Goal: Navigation & Orientation: Understand site structure

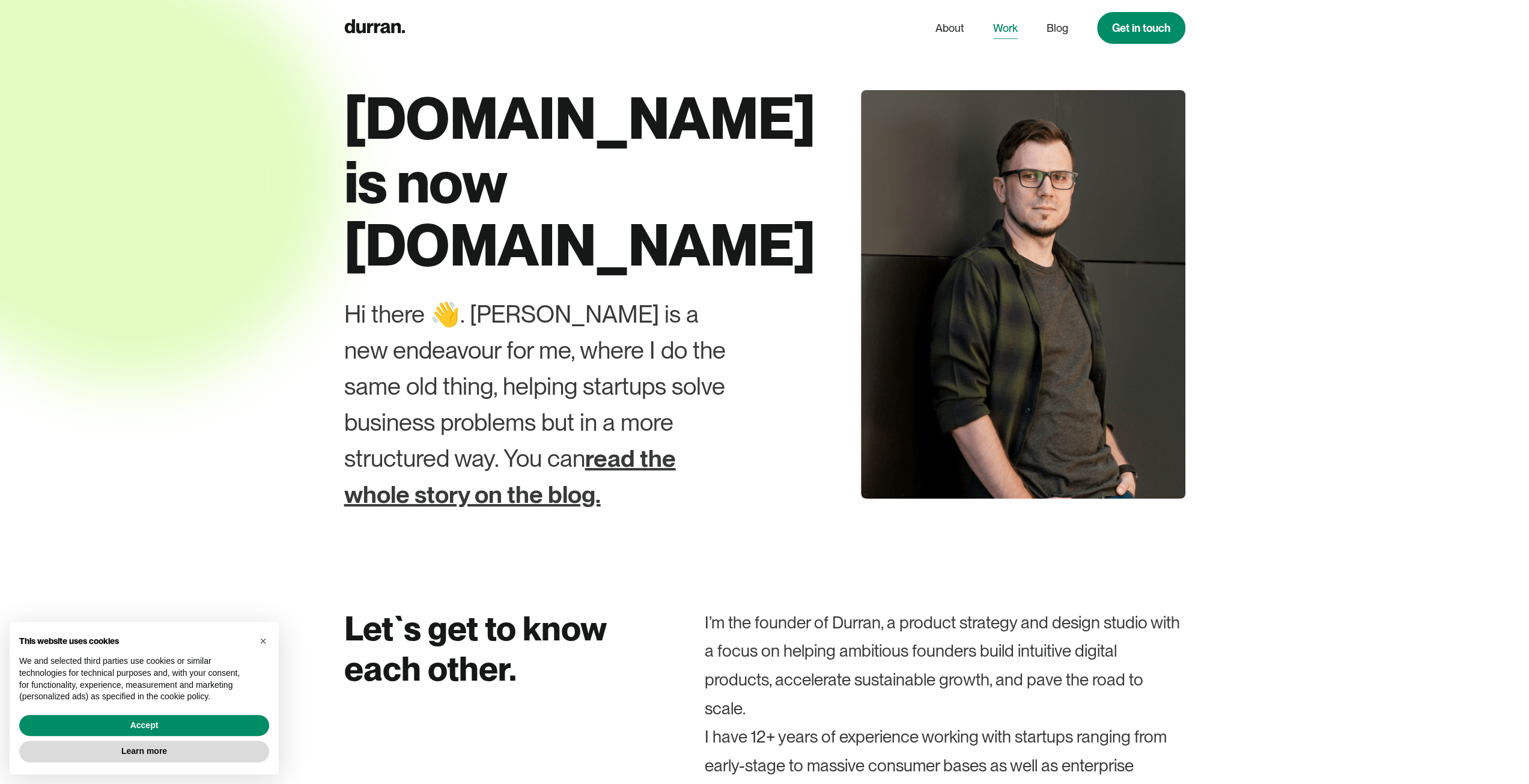
click at [1002, 26] on link "Work" at bounding box center [1005, 28] width 25 height 23
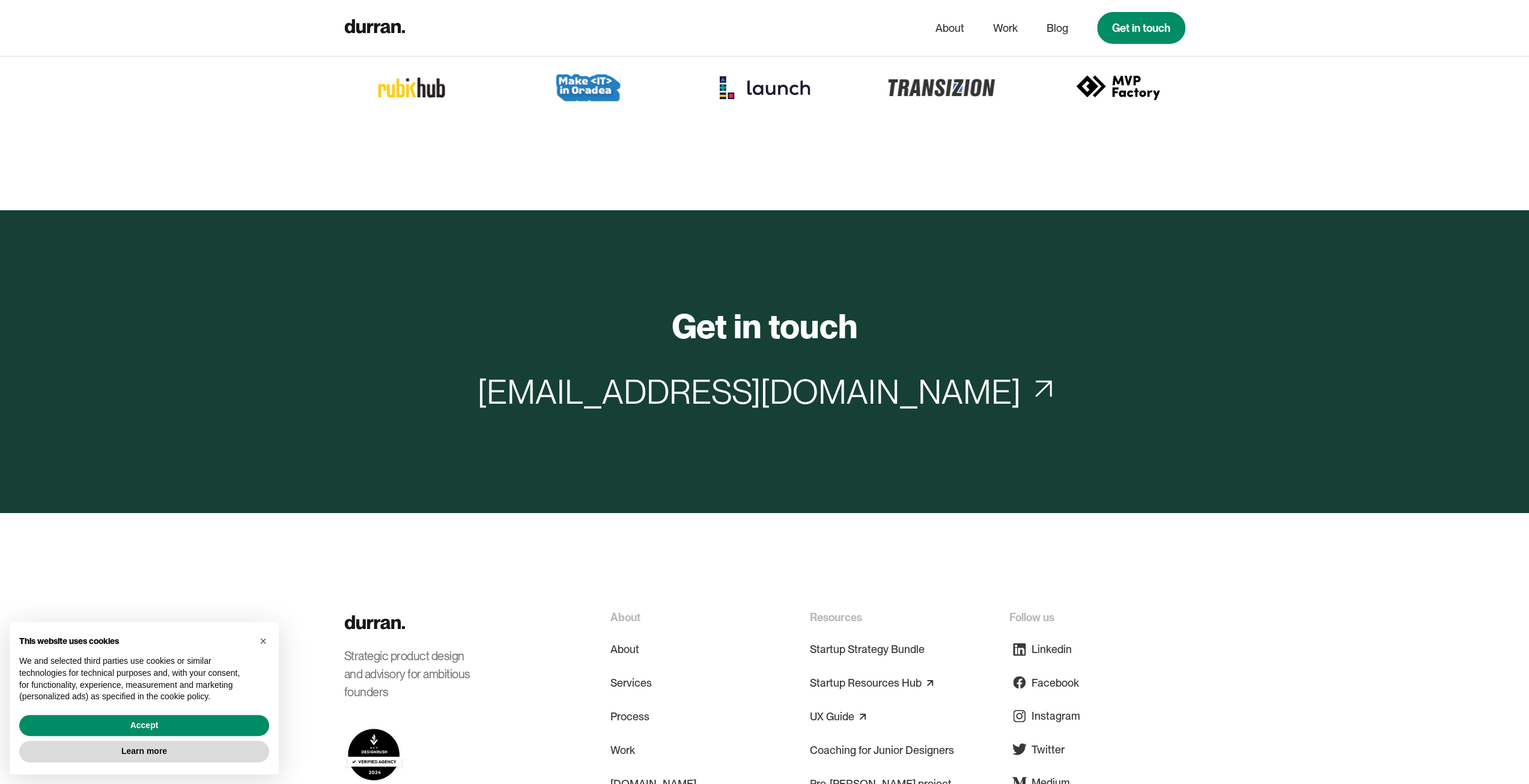
scroll to position [4364, 0]
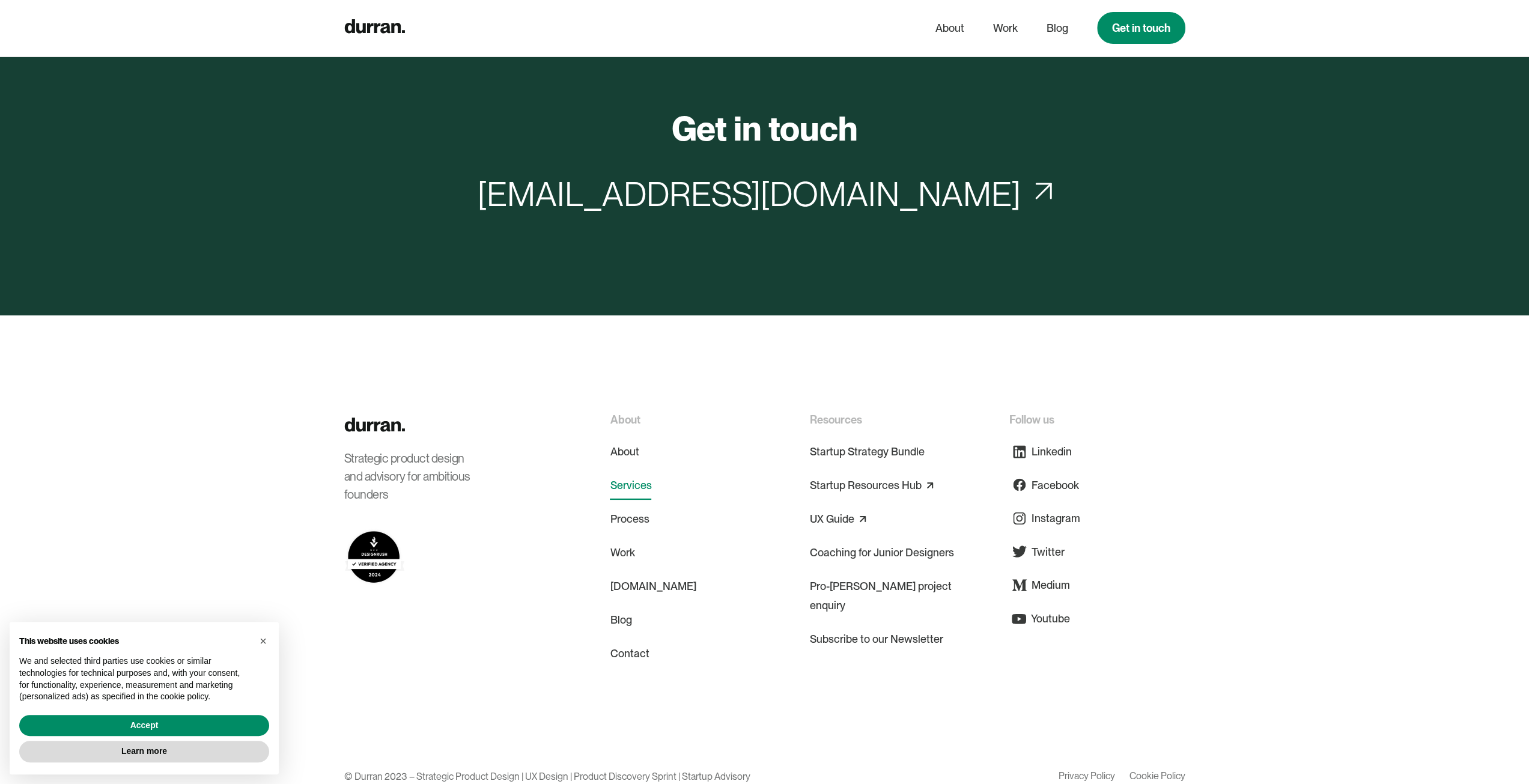
click at [636, 471] on link "Services" at bounding box center [630, 485] width 42 height 29
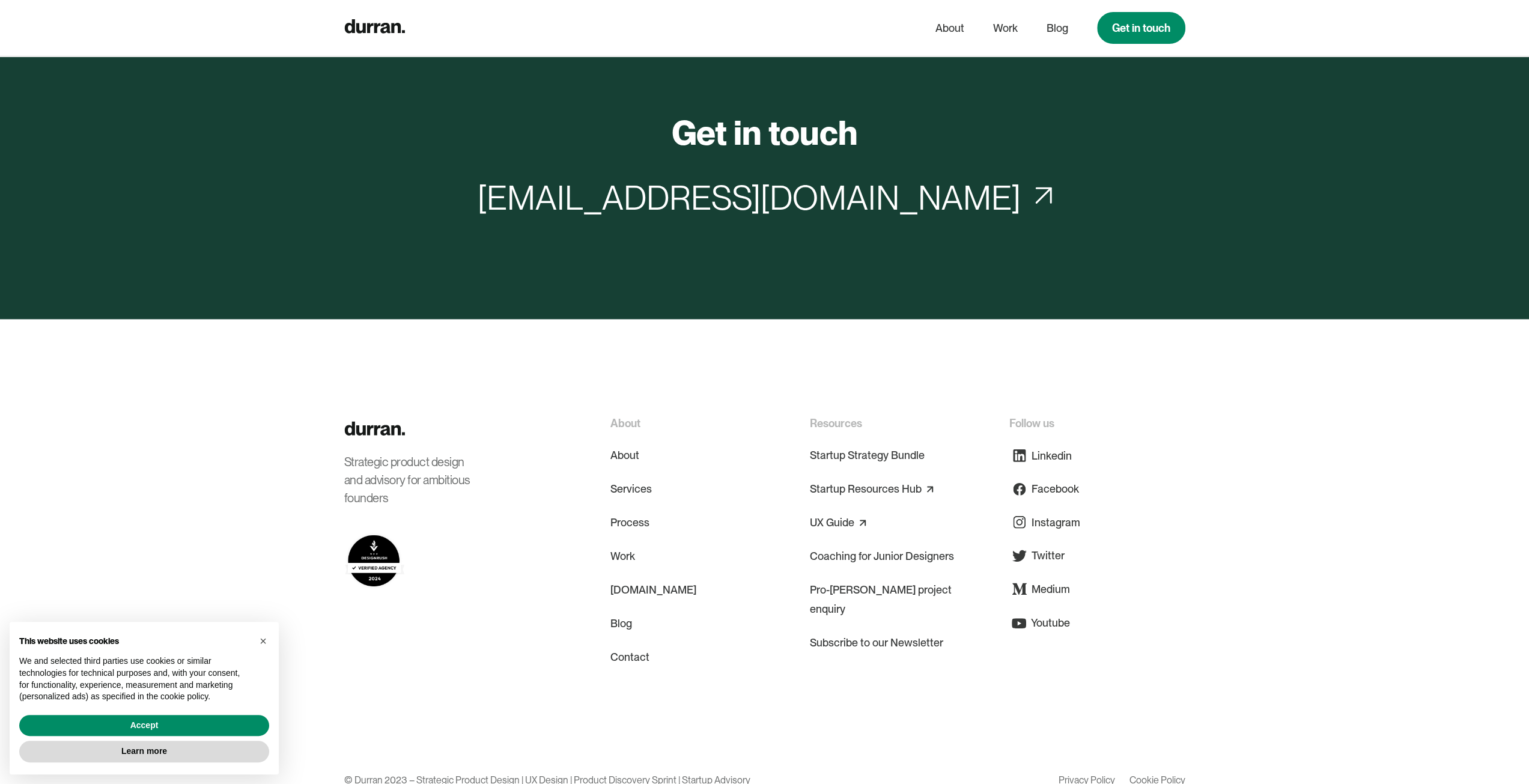
scroll to position [5938, 0]
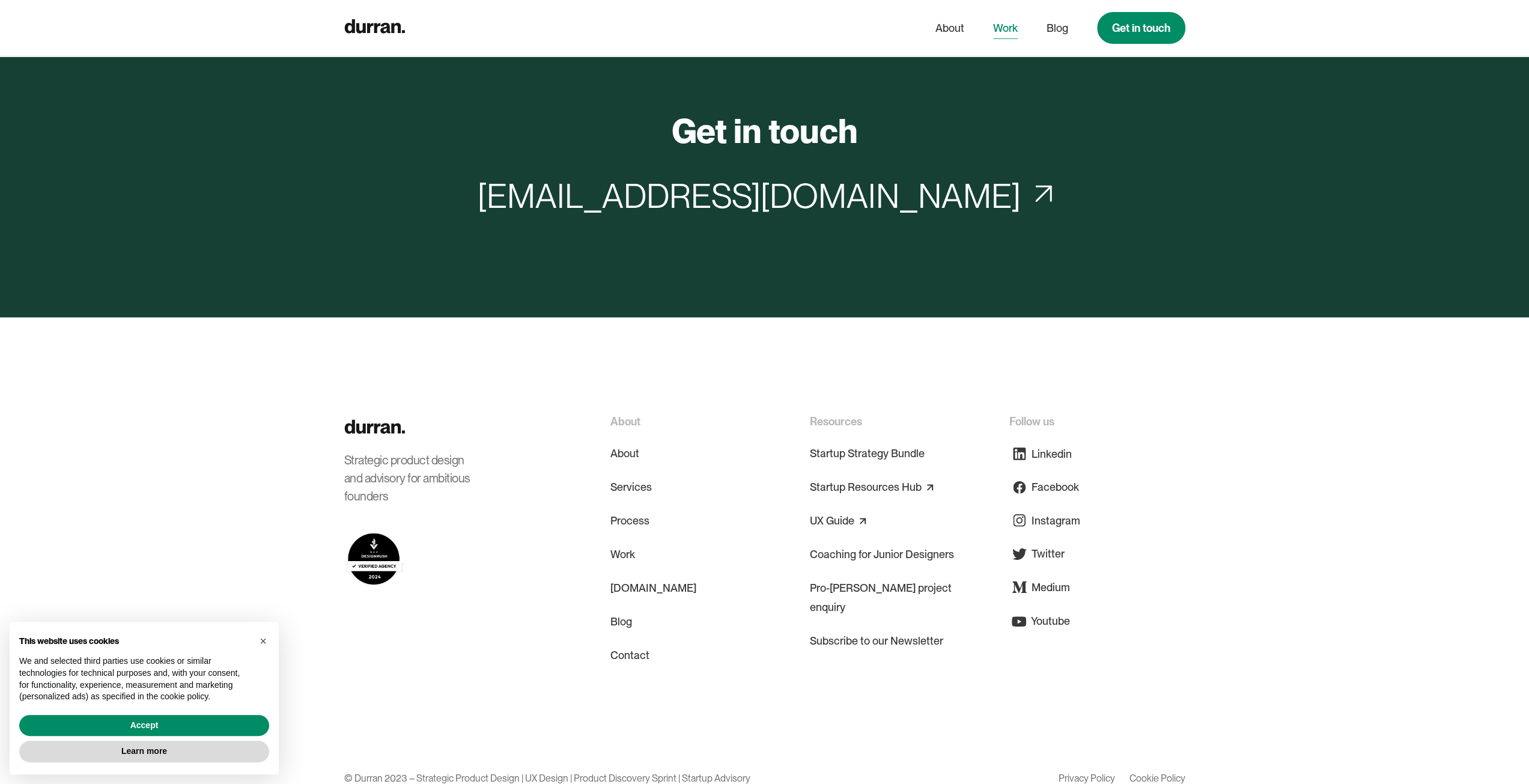
click at [1001, 27] on link "Work" at bounding box center [1005, 28] width 25 height 23
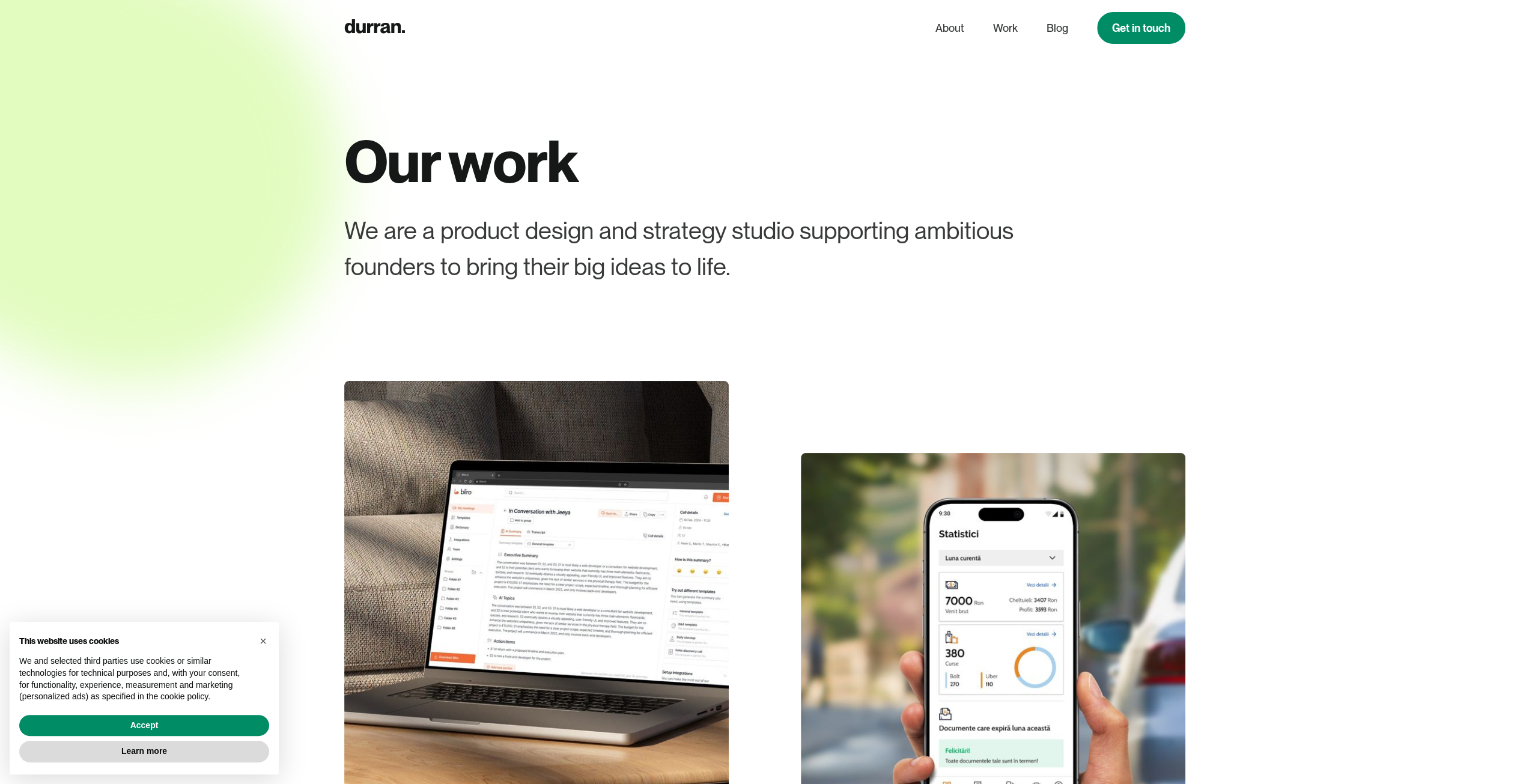
click at [954, 28] on link "About" at bounding box center [950, 28] width 29 height 23
